Goal: Task Accomplishment & Management: Manage account settings

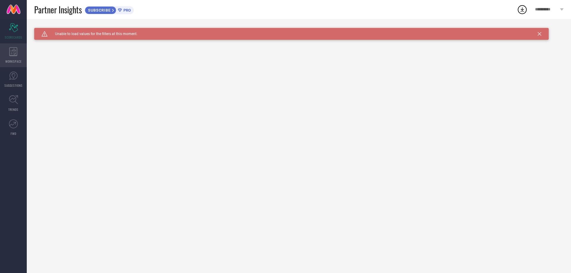
click at [18, 57] on div "WORKSPACE" at bounding box center [13, 55] width 27 height 24
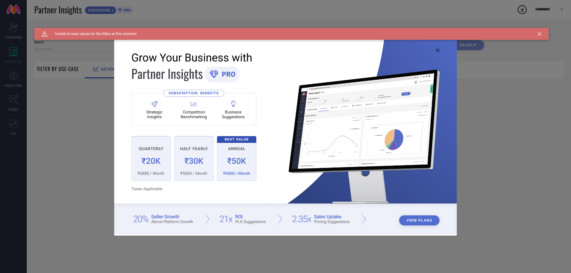
type input "1 STOP FASHION"
type input "All"
click at [412, 223] on button "View Plans" at bounding box center [419, 221] width 41 height 10
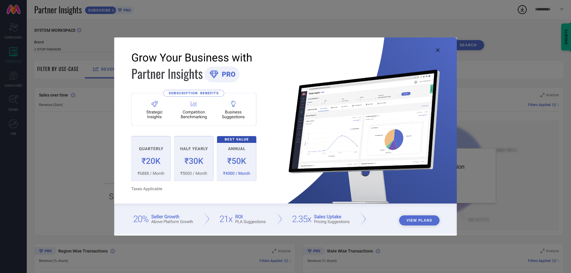
click at [436, 49] on icon at bounding box center [438, 50] width 4 height 4
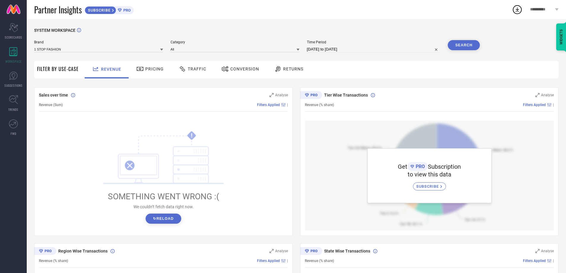
click at [155, 71] on span "Pricing" at bounding box center [154, 69] width 18 height 5
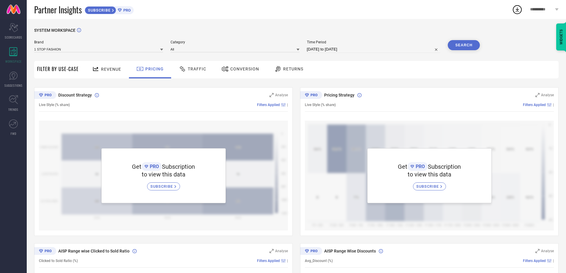
click at [280, 72] on div at bounding box center [278, 68] width 9 height 7
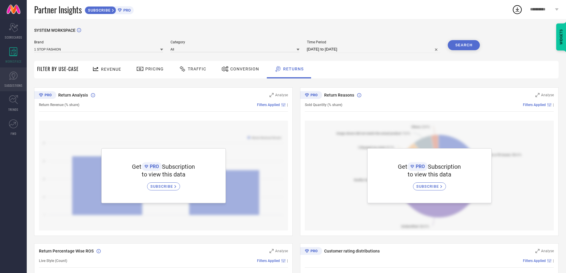
click at [18, 81] on link "SUGGESTIONS" at bounding box center [13, 79] width 27 height 24
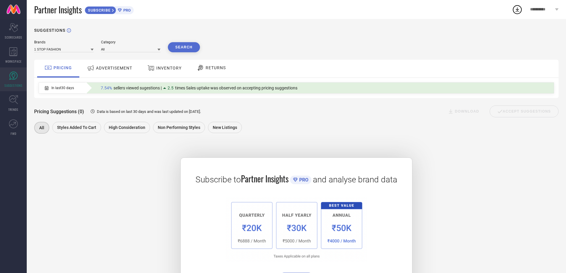
click at [110, 70] on span "ADVERTISEMENT" at bounding box center [114, 68] width 36 height 5
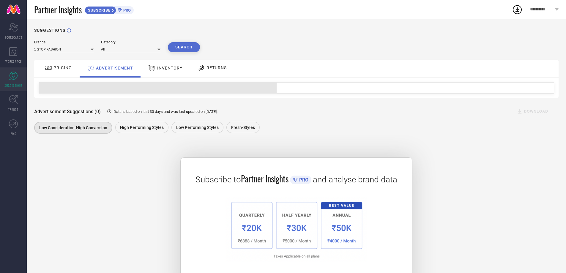
click at [164, 71] on div "INVENTORY" at bounding box center [165, 68] width 37 height 11
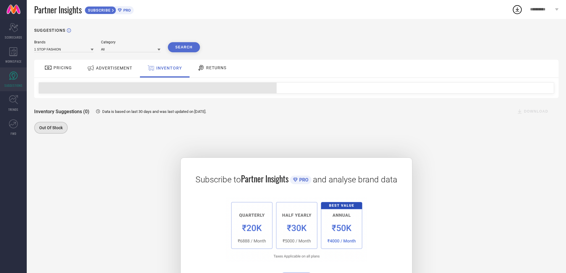
click at [196, 71] on div "RETURNS" at bounding box center [212, 68] width 32 height 10
click at [65, 72] on div "PRICING" at bounding box center [58, 68] width 30 height 10
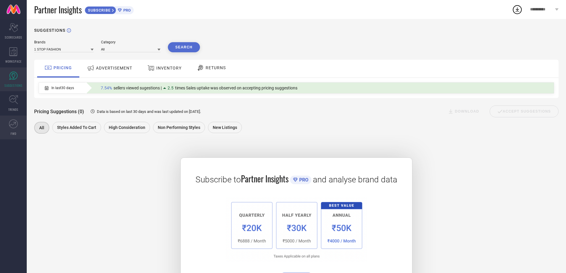
click at [14, 127] on icon at bounding box center [13, 124] width 9 height 9
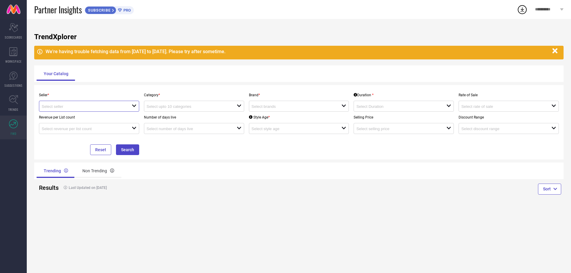
click at [92, 109] on input at bounding box center [82, 106] width 81 height 4
click at [96, 120] on li "Myntra ( MINT_1 )" at bounding box center [89, 117] width 100 height 11
type input "Myntra ( MINT_1 )"
click at [153, 107] on input at bounding box center [187, 106] width 81 height 4
click at [212, 138] on div "Seller * Myntra ( MINT_1 ) Category * close Brand * open Duration * open Rate o…" at bounding box center [299, 122] width 525 height 66
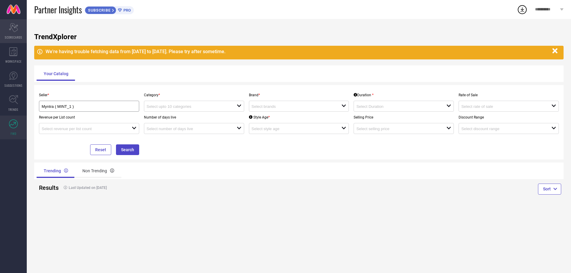
click at [13, 33] on div "Scorecard SCORECARDS" at bounding box center [13, 31] width 27 height 24
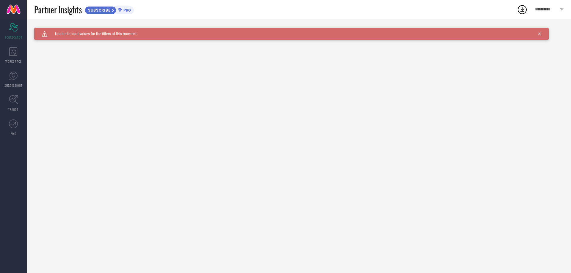
click at [119, 8] on div "SUBSCRIBE PRO" at bounding box center [109, 10] width 49 height 8
